Goal: Navigation & Orientation: Go to known website

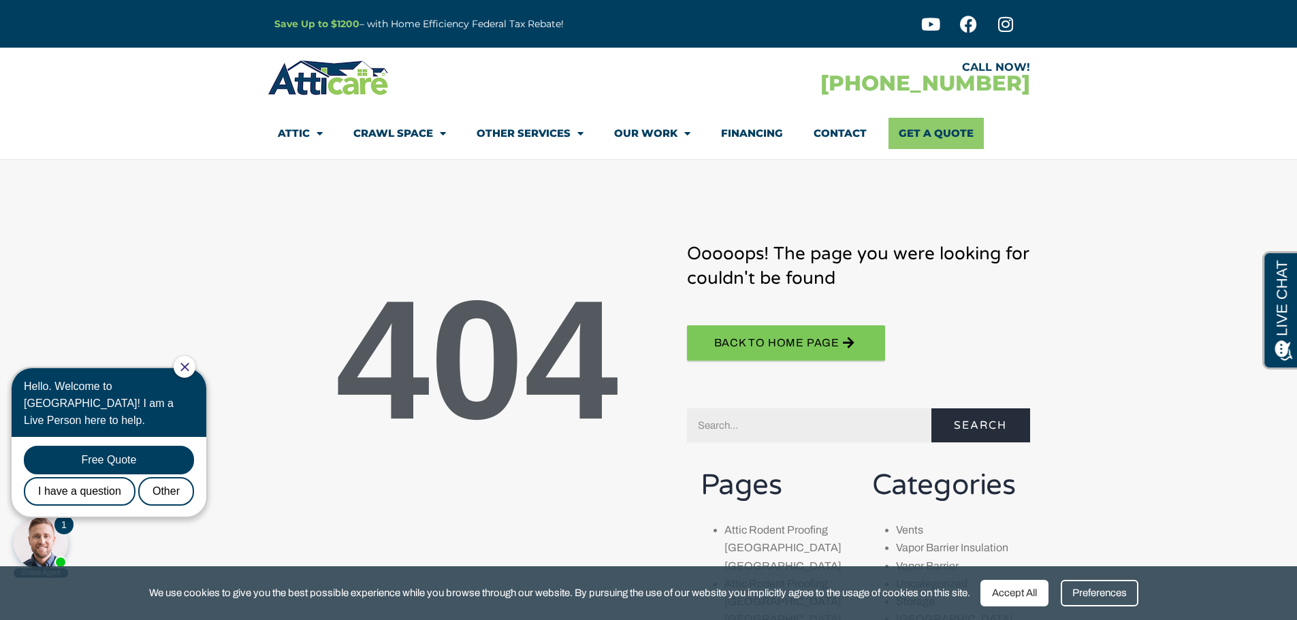
click at [313, 84] on img at bounding box center [328, 77] width 122 height 39
